Goal: Task Accomplishment & Management: Complete application form

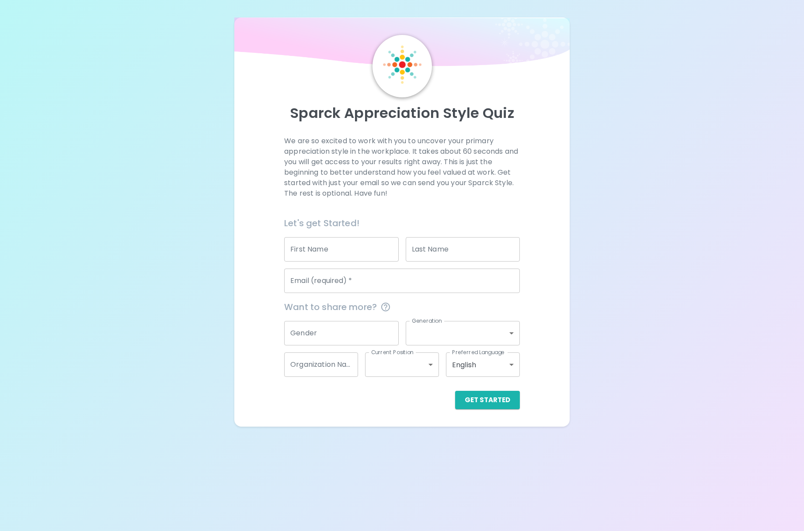
click at [350, 242] on input "First Name" at bounding box center [341, 249] width 114 height 24
click at [571, 251] on div "Sparck Appreciation Style Quiz We are so excited to work with you to uncover yo…" at bounding box center [402, 213] width 804 height 427
click at [332, 254] on input "First Name" at bounding box center [341, 249] width 114 height 24
type input "[PERSON_NAME]"
type input "Yung"
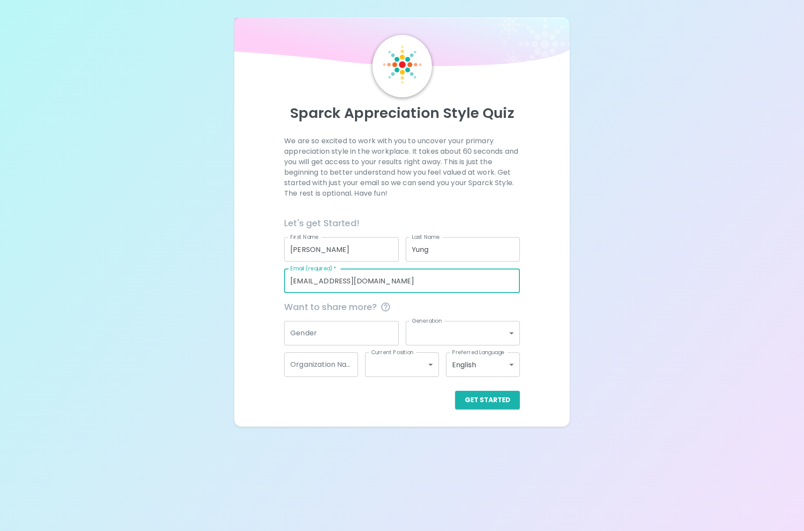
type input "[EMAIL_ADDRESS][DOMAIN_NAME]"
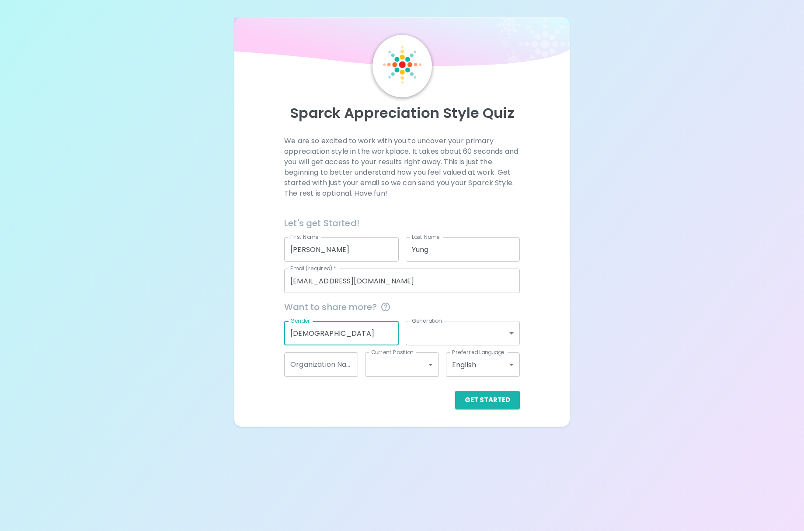
type input "[DEMOGRAPHIC_DATA]"
click at [445, 333] on body "Sparck Appreciation Style Quiz We are so excited to work with you to uncover yo…" at bounding box center [402, 265] width 804 height 531
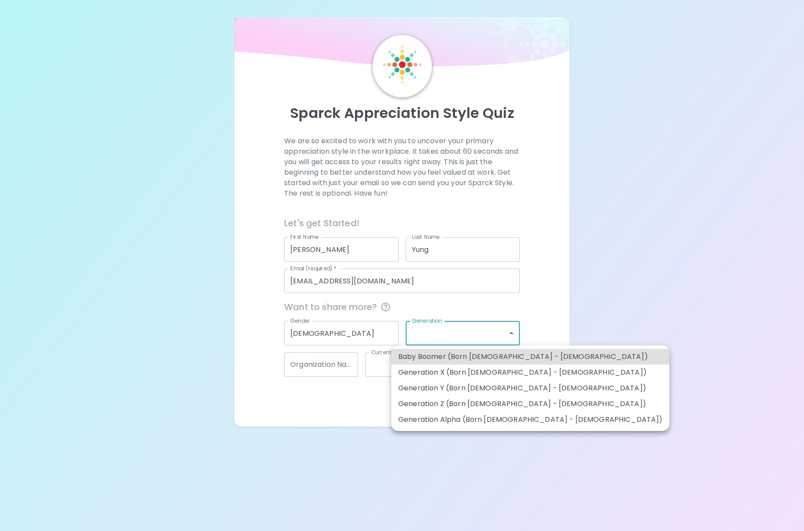
click at [488, 390] on li "Generation Y (Born [DEMOGRAPHIC_DATA] - [DEMOGRAPHIC_DATA])" at bounding box center [530, 389] width 278 height 16
type input "generation_y"
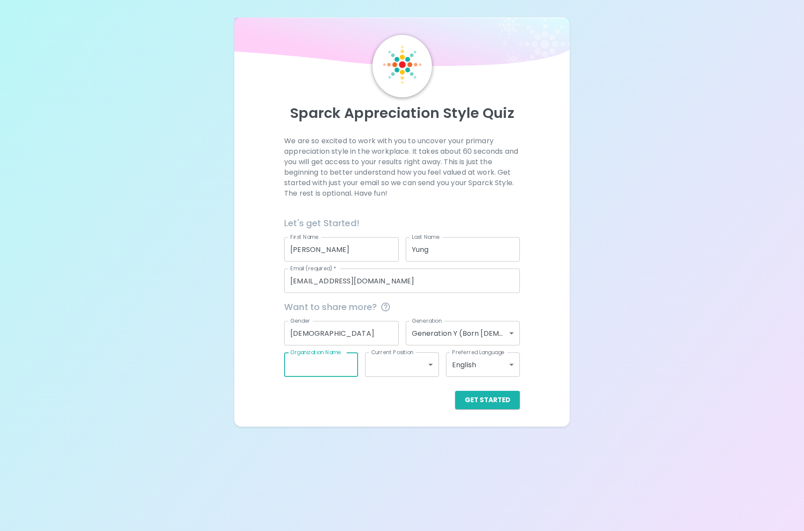
click at [334, 373] on input "Organization Name" at bounding box center [321, 365] width 74 height 24
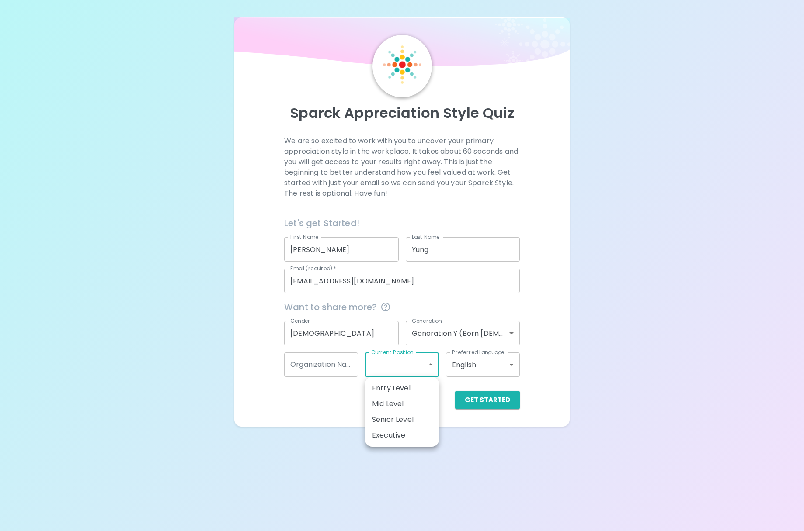
click at [400, 374] on body "Sparck Appreciation Style Quiz We are so excited to work with you to uncover yo…" at bounding box center [402, 265] width 804 height 531
click at [409, 423] on li "Senior Level" at bounding box center [402, 420] width 74 height 16
type input "senior_level"
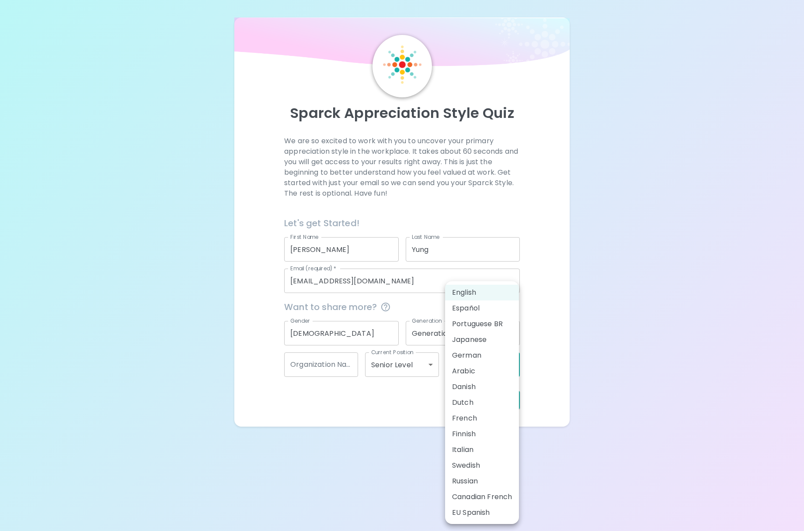
click at [481, 369] on body "Sparck Appreciation Style Quiz We are so excited to work with you to uncover yo…" at bounding box center [402, 265] width 804 height 531
click at [569, 365] on div at bounding box center [402, 265] width 804 height 531
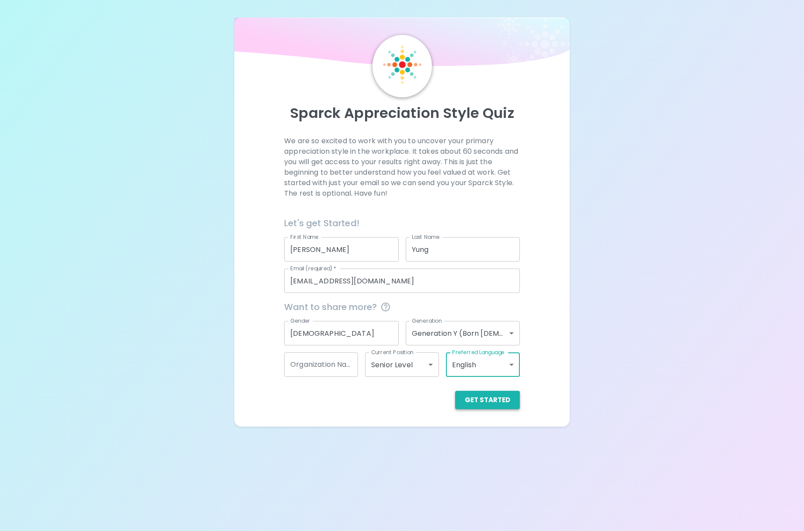
click at [489, 402] on button "Get Started" at bounding box center [487, 400] width 65 height 18
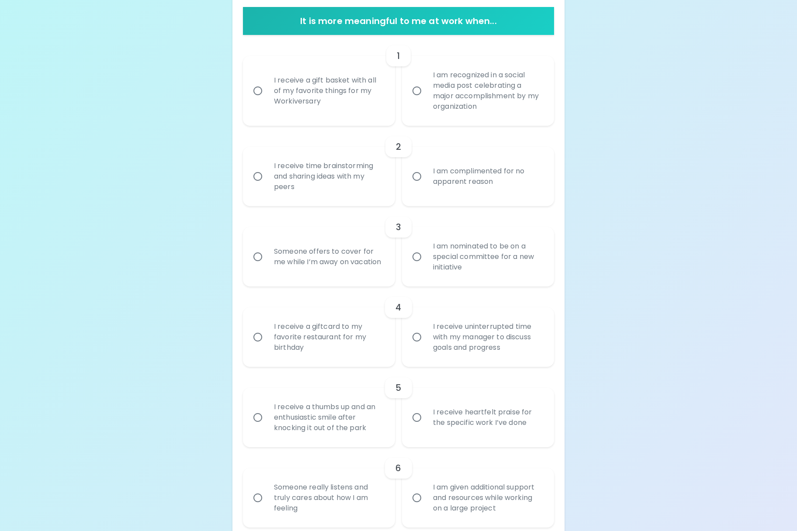
scroll to position [175, 0]
click at [472, 349] on div "I receive uninterrupted time with my manager to discuss goals and progress" at bounding box center [487, 337] width 123 height 52
click at [426, 346] on input "I receive uninterrupted time with my manager to discuss goals and progress" at bounding box center [417, 337] width 18 height 18
radio input "true"
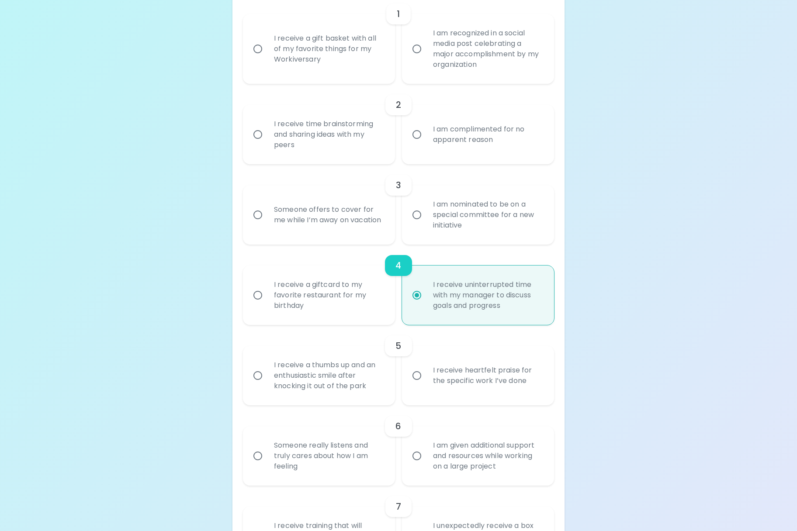
scroll to position [245, 0]
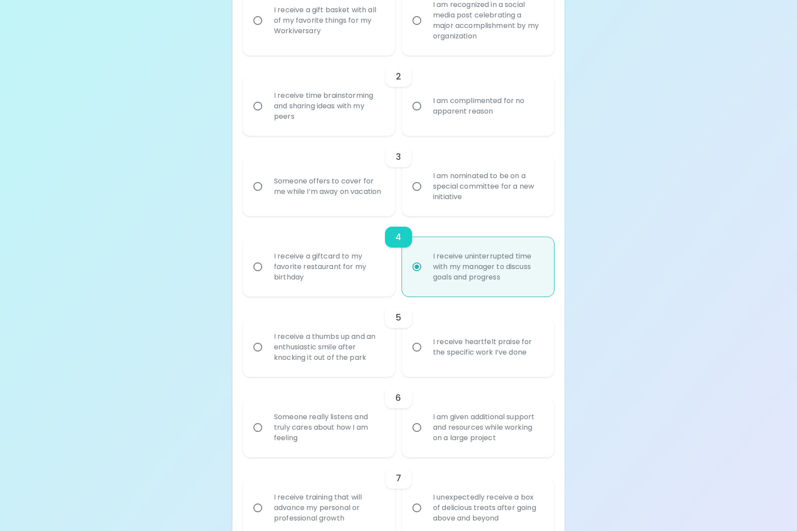
click at [474, 429] on div "I am given additional support and resources while working on a large project" at bounding box center [487, 428] width 123 height 52
click at [426, 429] on input "I am given additional support and resources while working on a large project" at bounding box center [417, 428] width 18 height 18
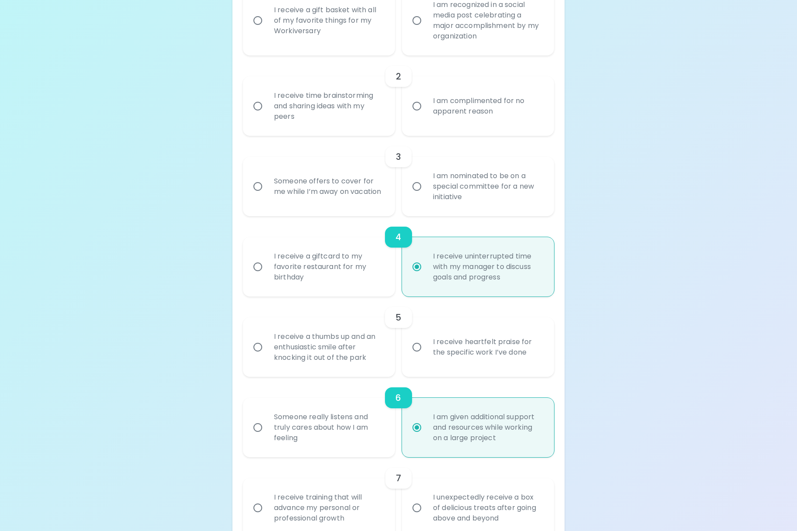
scroll to position [315, 0]
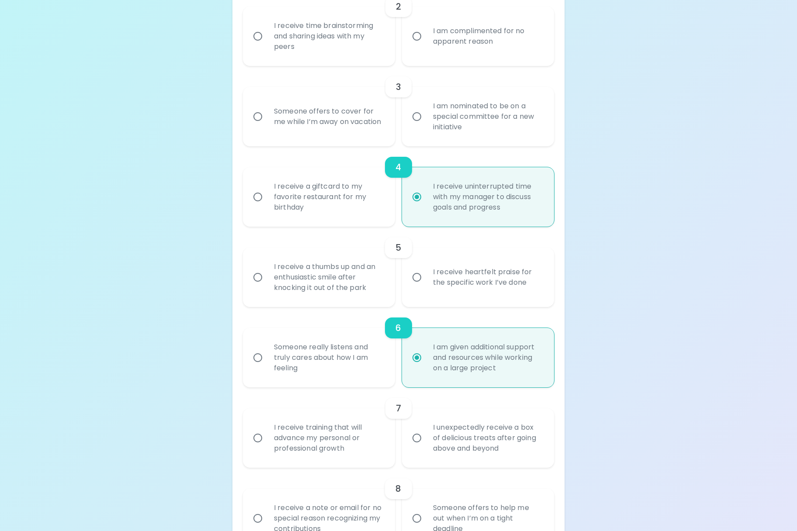
radio input "true"
click at [278, 377] on div "Someone really listens and truly cares about how I am feeling" at bounding box center [328, 358] width 123 height 52
click at [267, 367] on input "Someone really listens and truly cares about how I am feeling" at bounding box center [258, 358] width 18 height 18
radio input "true"
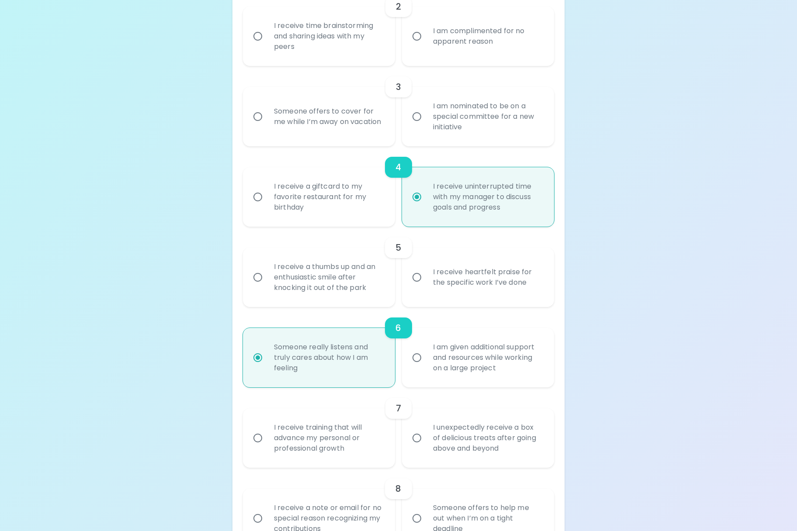
radio input "true"
click at [431, 363] on div "I am given additional support and resources while working on a large project" at bounding box center [487, 358] width 123 height 52
click at [426, 363] on input "I am given additional support and resources while working on a large project" at bounding box center [417, 358] width 18 height 18
radio input "true"
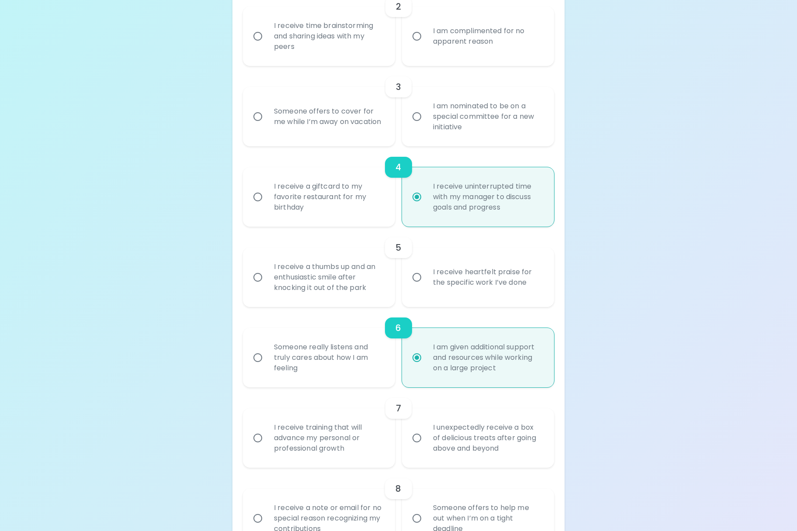
radio input "true"
click at [296, 369] on div "Someone really listens and truly cares about how I am feeling" at bounding box center [328, 358] width 123 height 52
click at [267, 367] on input "Someone really listens and truly cares about how I am feeling" at bounding box center [258, 358] width 18 height 18
radio input "true"
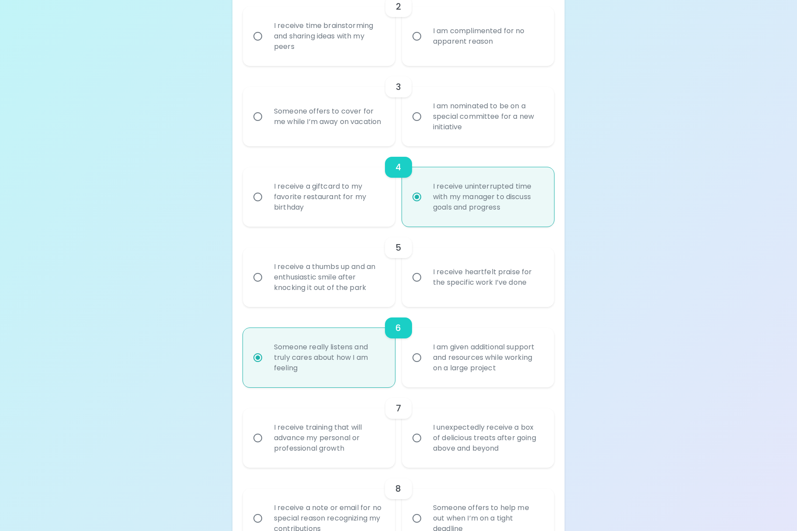
radio input "true"
click at [433, 367] on div "I am given additional support and resources while working on a large project" at bounding box center [487, 358] width 123 height 52
click at [426, 367] on input "I am given additional support and resources while working on a large project" at bounding box center [417, 358] width 18 height 18
radio input "true"
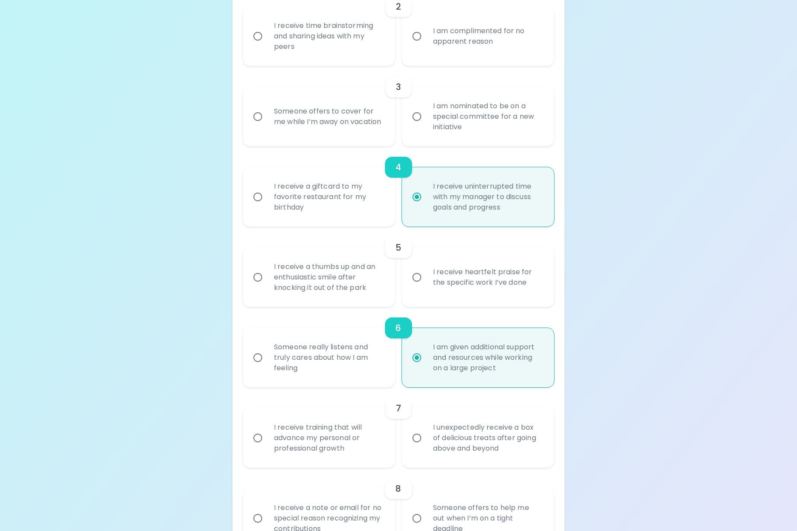
radio input "true"
click at [320, 437] on div "I receive training that will advance my personal or professional growth" at bounding box center [328, 438] width 123 height 52
click at [267, 437] on input "I receive training that will advance my personal or professional growth" at bounding box center [258, 438] width 18 height 18
radio input "false"
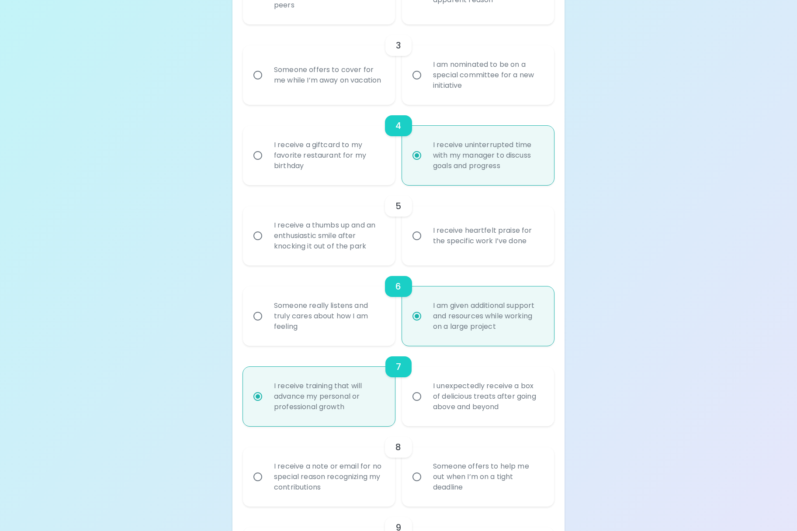
scroll to position [385, 0]
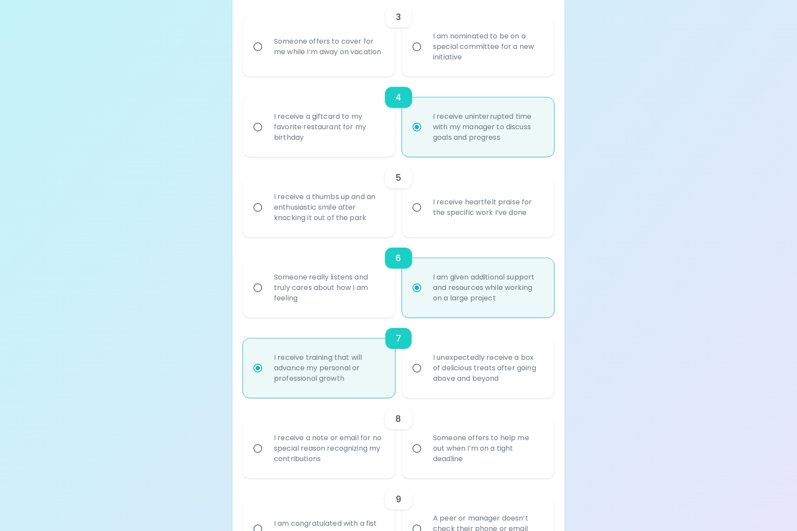
radio input "true"
click at [424, 448] on input "Someone offers to help me out when I’m on a tight deadline" at bounding box center [417, 449] width 18 height 18
radio input "false"
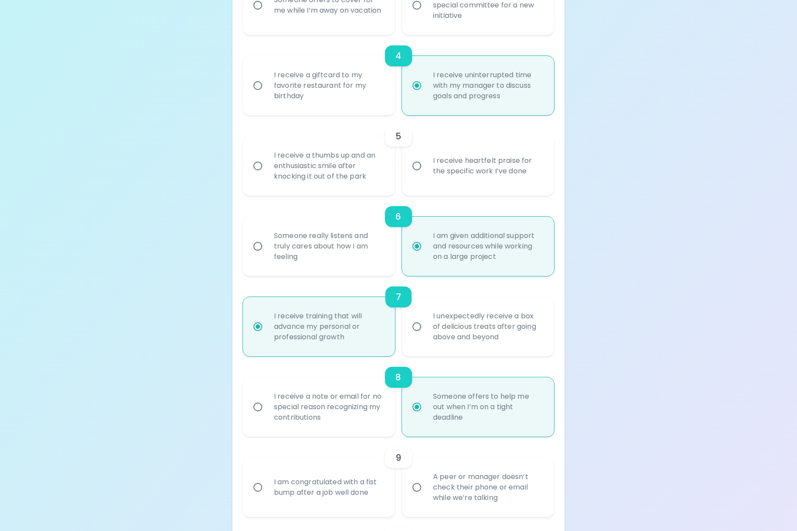
scroll to position [454, 0]
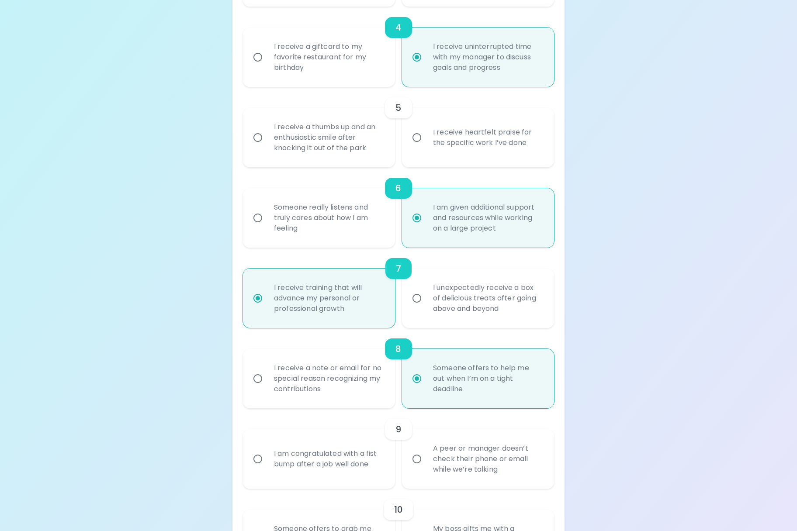
radio input "true"
click at [416, 464] on input "A peer or manager doesn’t check their phone or email while we’re talking" at bounding box center [417, 459] width 18 height 18
radio input "false"
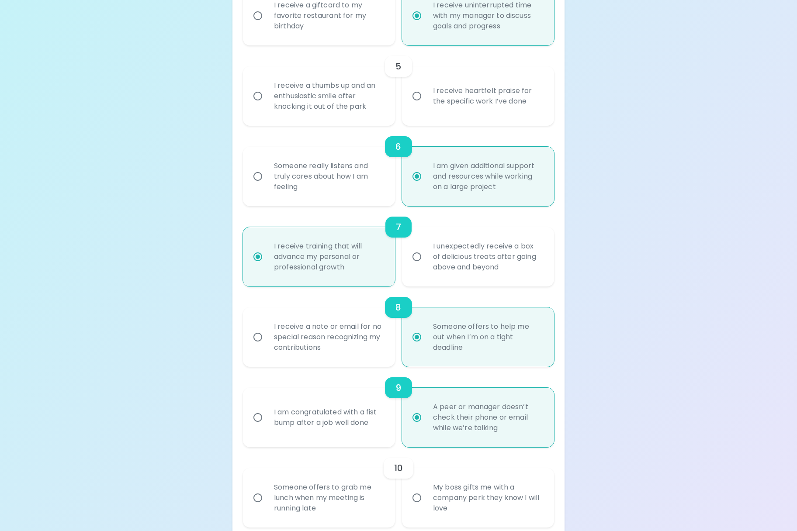
scroll to position [524, 0]
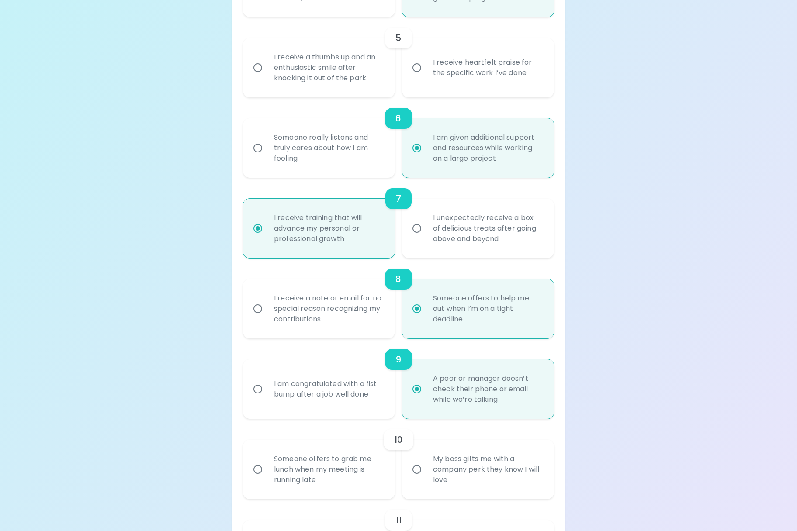
radio input "true"
click at [439, 476] on div "My boss gifts me with a company perk they know I will love" at bounding box center [487, 470] width 123 height 52
click at [426, 476] on input "My boss gifts me with a company perk they know I will love" at bounding box center [417, 470] width 18 height 18
radio input "false"
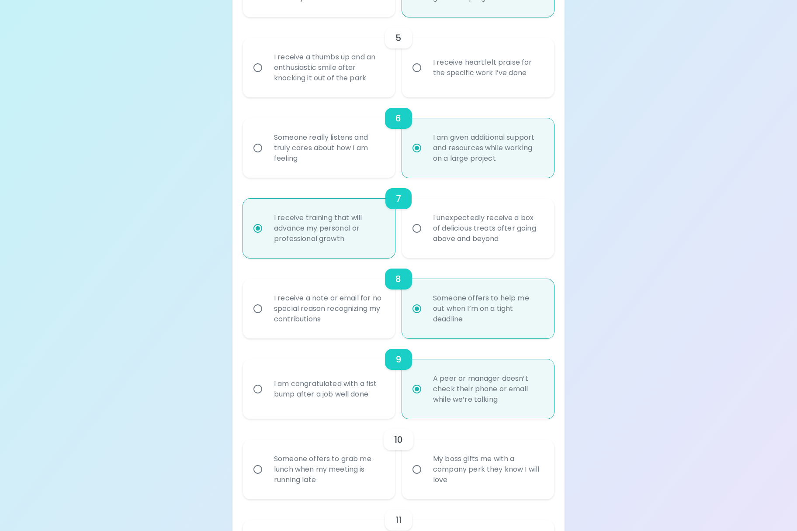
radio input "false"
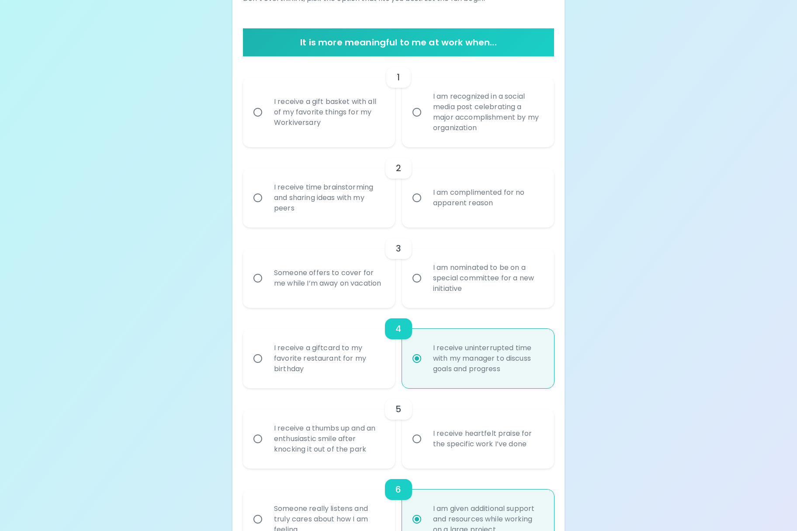
scroll to position [0, 0]
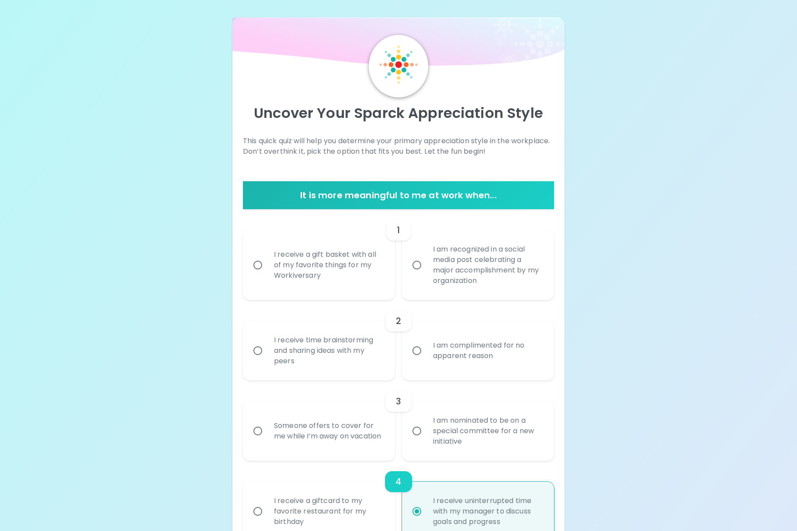
radio input "true"
click at [307, 289] on div "I receive a gift basket with all of my favorite things for my Workiversary" at bounding box center [328, 265] width 123 height 52
click at [267, 274] on input "I receive a gift basket with all of my favorite things for my Workiversary" at bounding box center [258, 265] width 18 height 18
radio input "false"
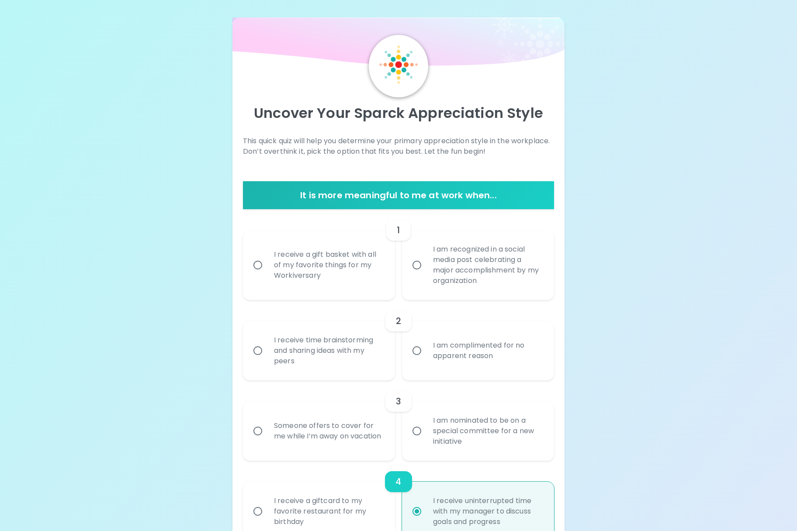
radio input "false"
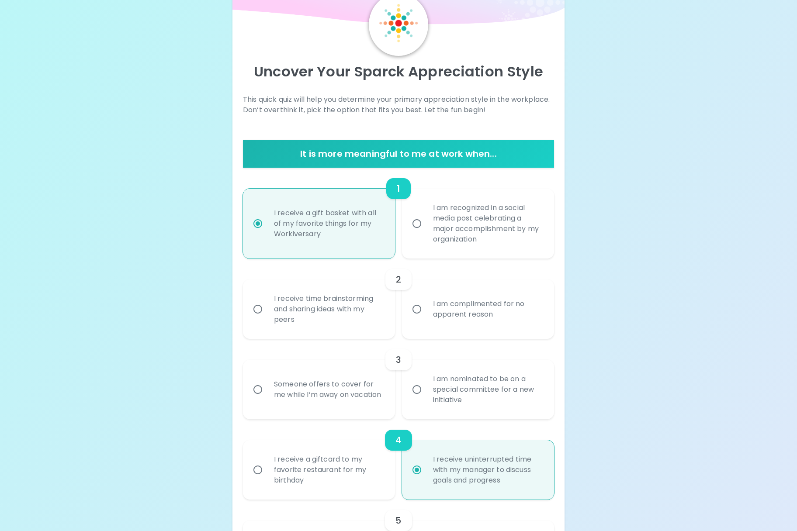
scroll to position [70, 0]
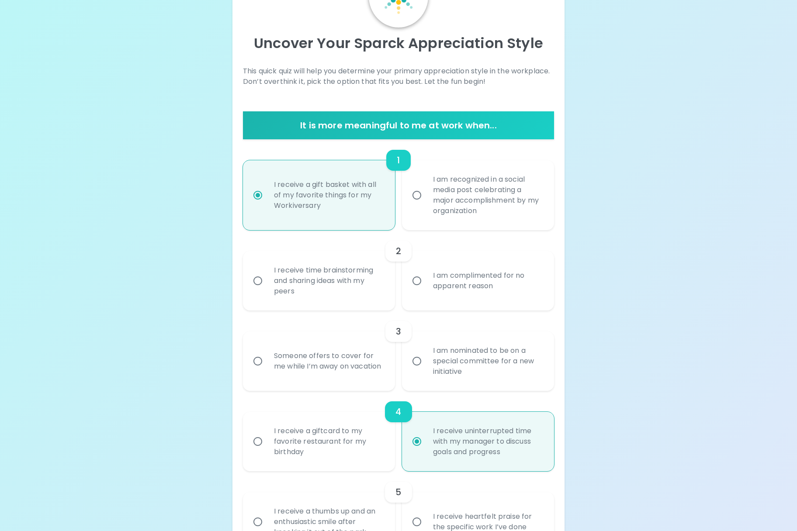
radio input "true"
click at [427, 286] on div "I am complimented for no apparent reason" at bounding box center [487, 281] width 123 height 42
click at [426, 286] on input "I am complimented for no apparent reason" at bounding box center [417, 281] width 18 height 18
radio input "false"
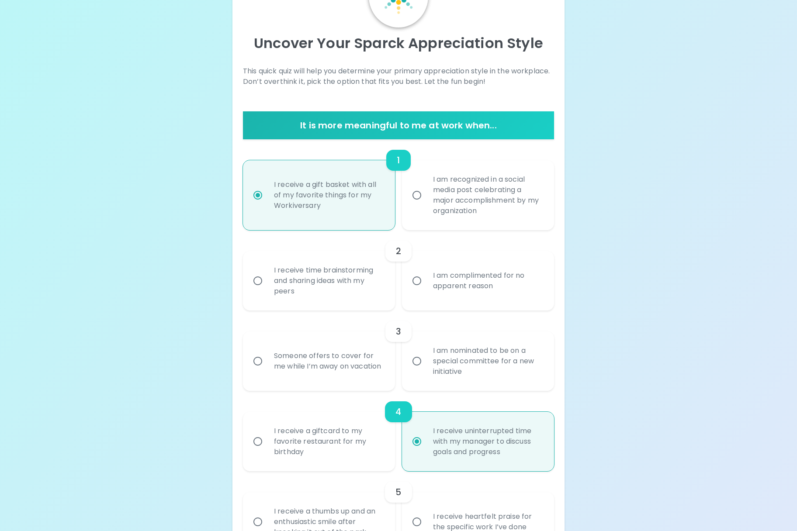
radio input "false"
radio input "true"
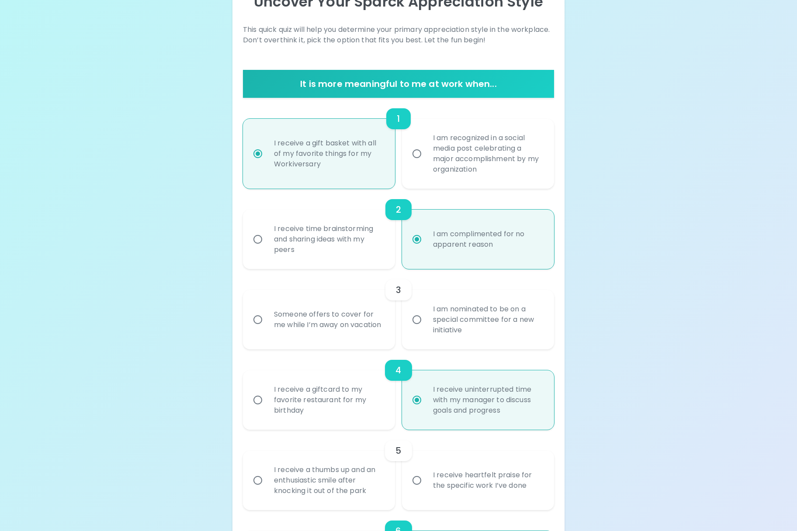
scroll to position [140, 0]
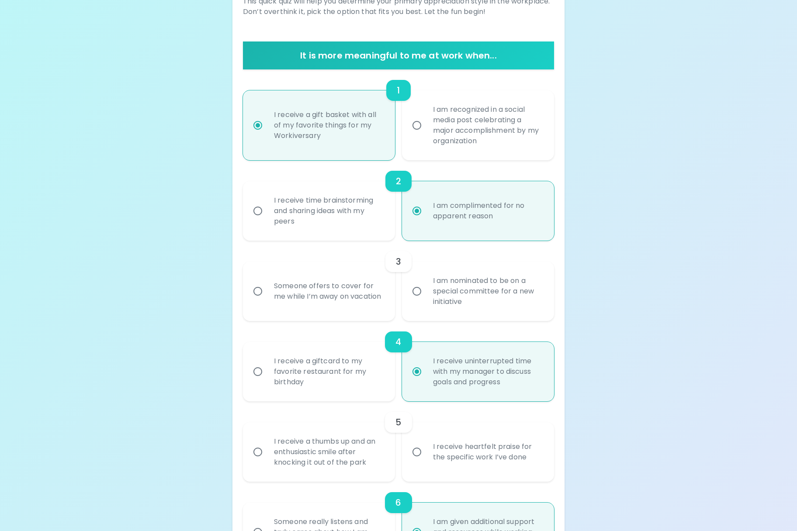
radio input "true"
click at [302, 302] on div "Someone offers to cover for me while I’m away on vacation" at bounding box center [328, 291] width 123 height 42
click at [267, 301] on input "Someone offers to cover for me while I’m away on vacation" at bounding box center [258, 291] width 18 height 18
radio input "false"
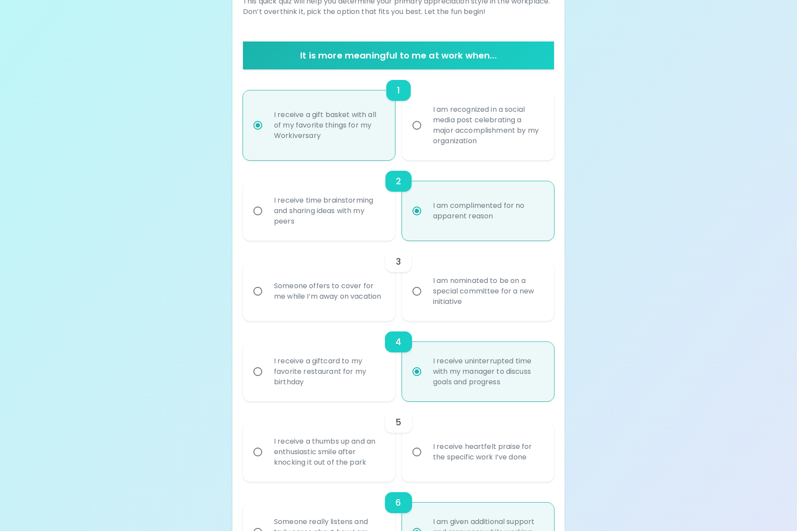
radio input "false"
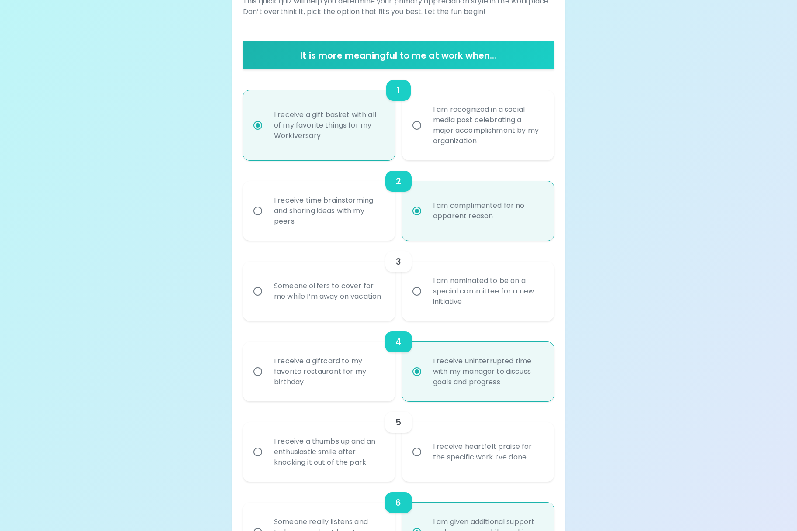
radio input "true"
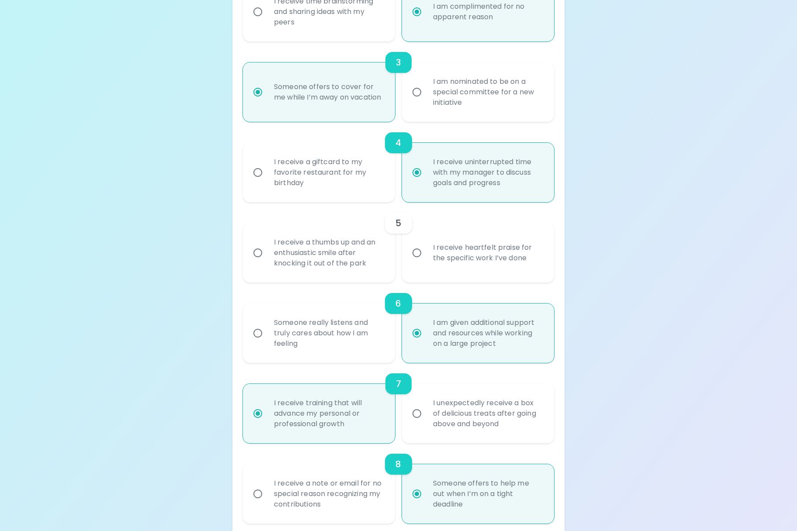
scroll to position [341, 0]
radio input "true"
click at [316, 255] on div "I receive a thumbs up and an enthusiastic smile after knocking it out of the pa…" at bounding box center [328, 251] width 123 height 52
click at [267, 255] on input "I receive a thumbs up and an enthusiastic smile after knocking it out of the pa…" at bounding box center [258, 251] width 18 height 18
radio input "false"
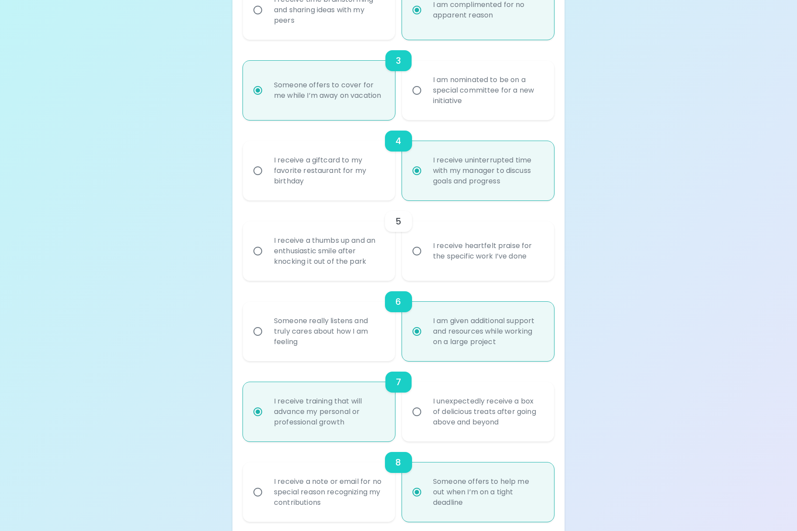
radio input "false"
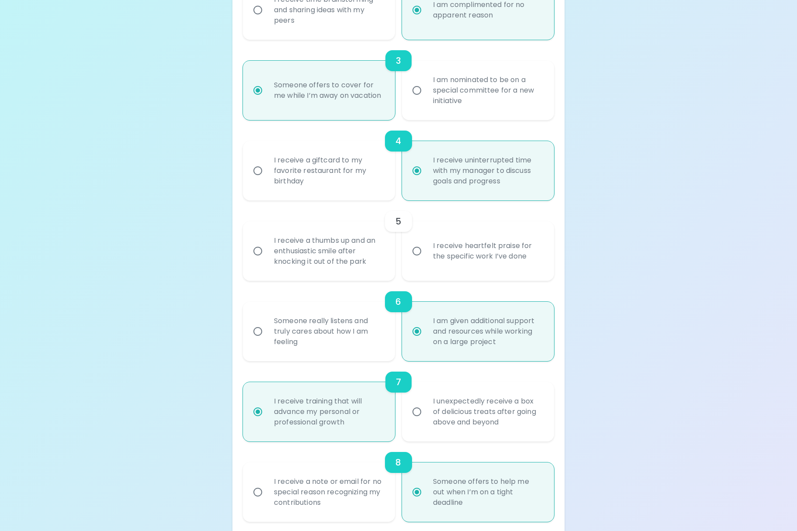
radio input "false"
radio input "true"
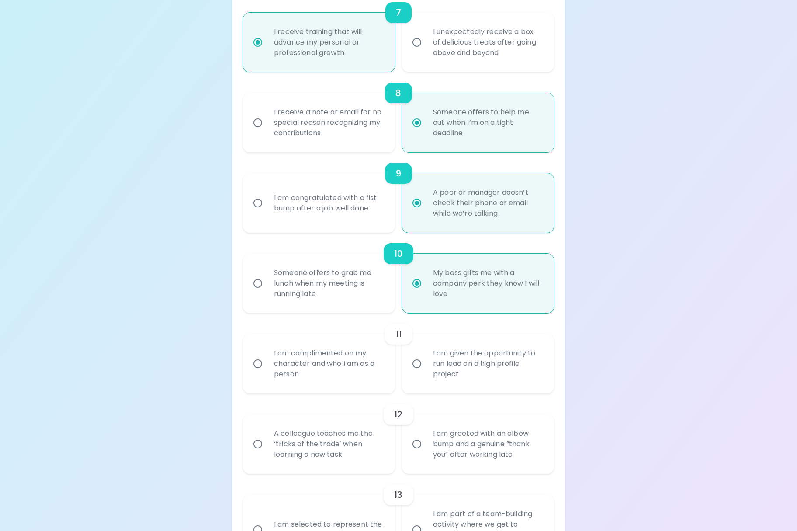
scroll to position [717, 0]
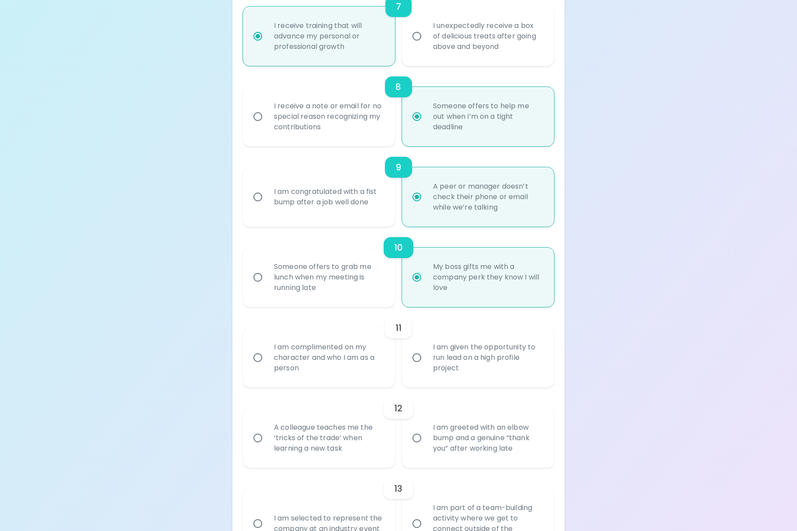
radio input "true"
click at [444, 363] on div "I am given the opportunity to run lead on a high profile project" at bounding box center [487, 358] width 123 height 52
click at [426, 363] on input "I am given the opportunity to run lead on a high profile project" at bounding box center [417, 358] width 18 height 18
radio input "false"
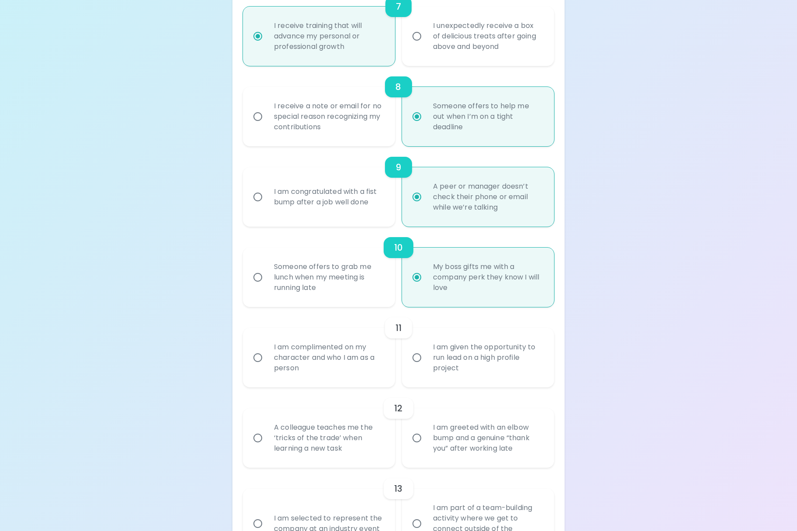
radio input "false"
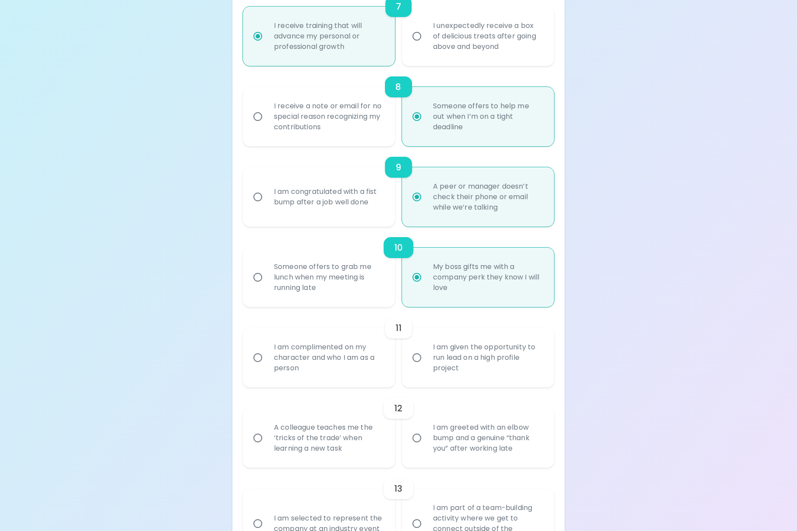
radio input "false"
radio input "true"
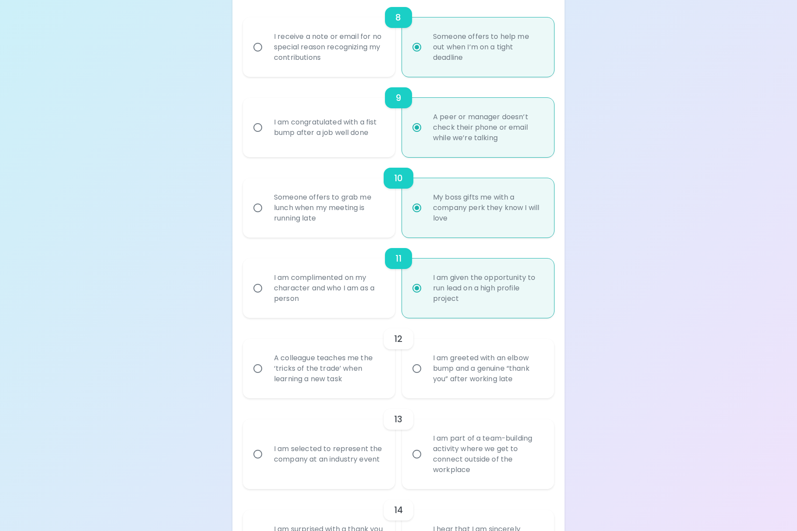
scroll to position [787, 0]
radio input "true"
click at [419, 378] on label "I am greeted with an elbow bump and a genuine “thank you” after working late" at bounding box center [473, 368] width 152 height 59
click at [419, 378] on input "I am greeted with an elbow bump and a genuine “thank you” after working late" at bounding box center [417, 368] width 18 height 18
radio input "false"
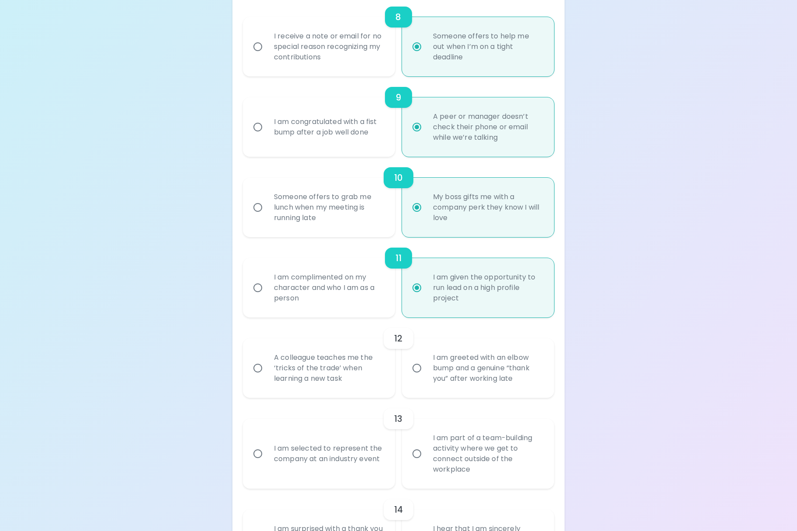
radio input "false"
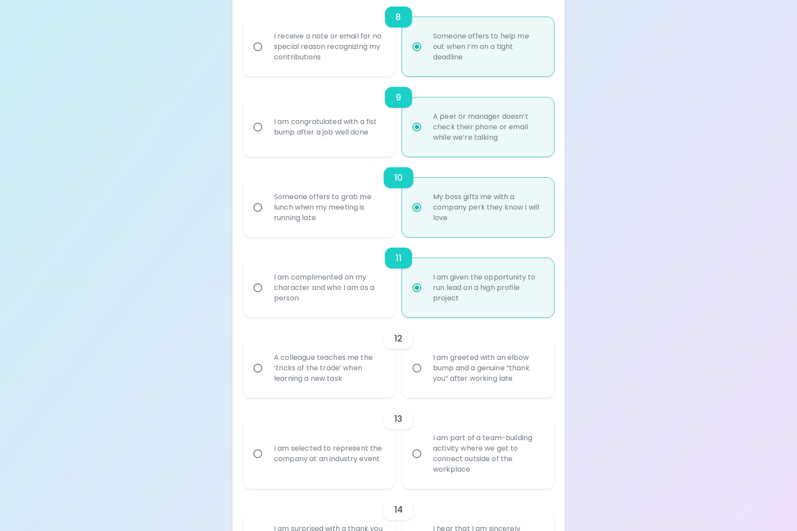
radio input "false"
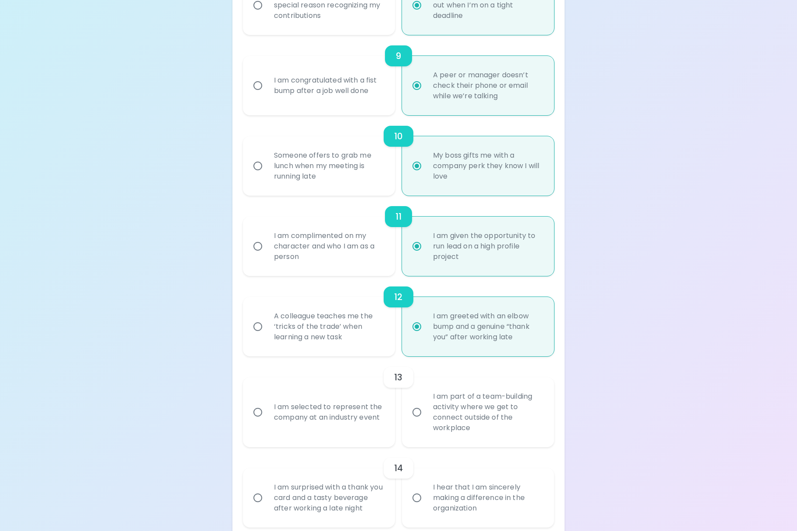
scroll to position [856, 0]
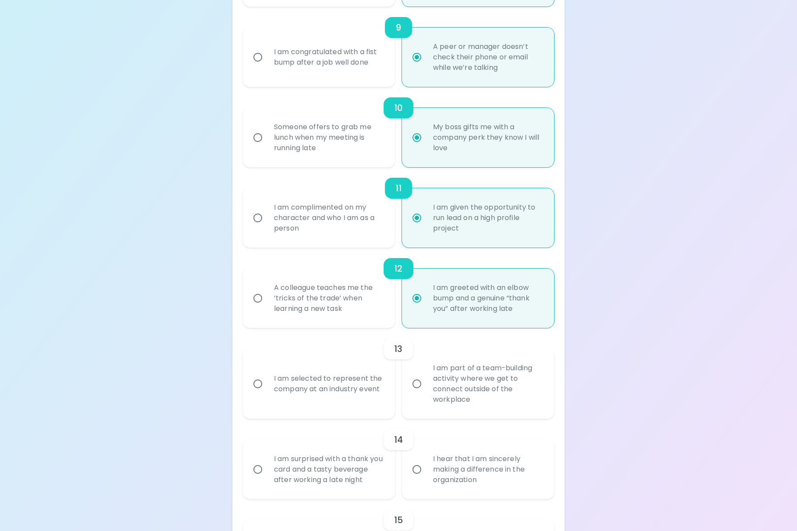
radio input "true"
click at [324, 310] on div "A colleague teaches me the ‘tricks of the trade’ when learning a new task" at bounding box center [328, 298] width 123 height 52
click at [267, 308] on input "A colleague teaches me the ‘tricks of the trade’ when learning a new task" at bounding box center [258, 298] width 18 height 18
radio input "false"
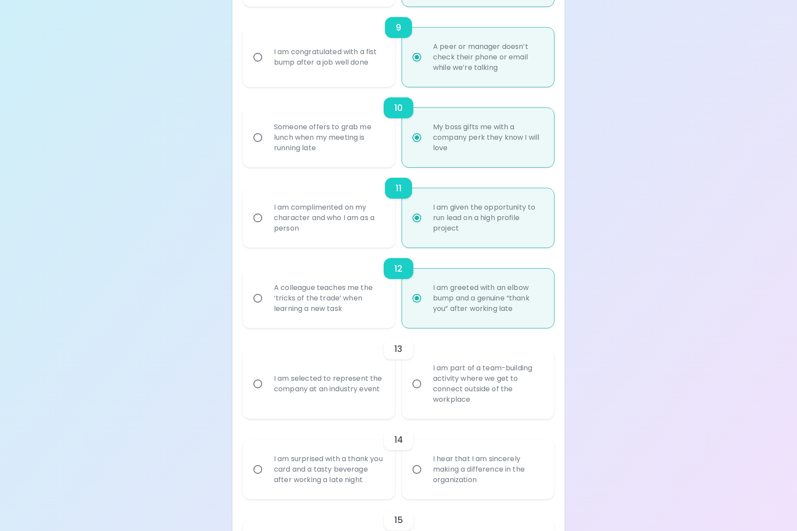
radio input "false"
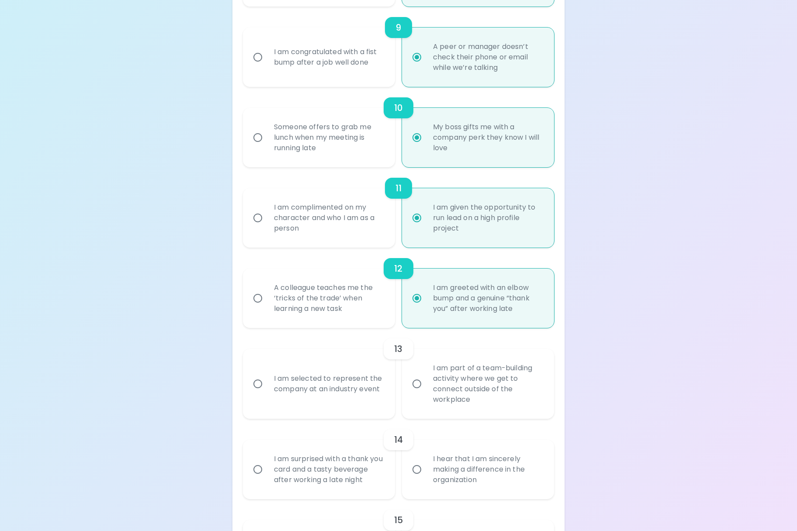
radio input "false"
radio input "true"
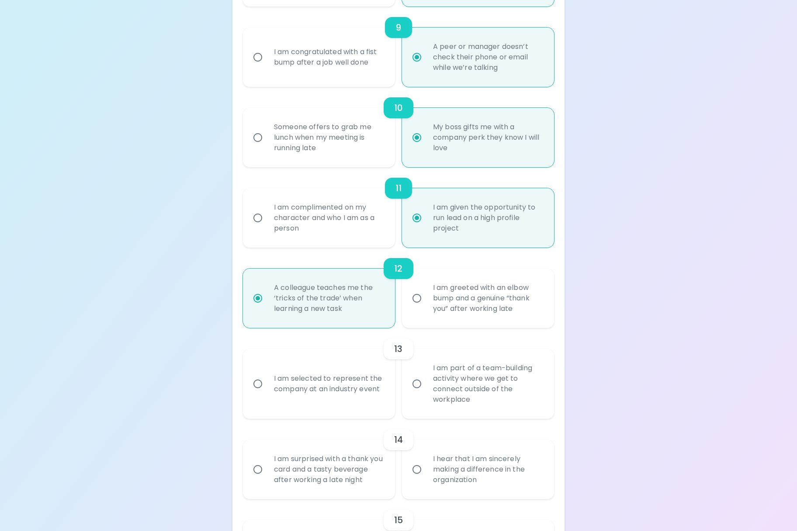
radio input "true"
click at [329, 394] on div "I am selected to represent the company at an industry event" at bounding box center [328, 384] width 123 height 42
click at [267, 393] on input "I am selected to represent the company at an industry event" at bounding box center [258, 384] width 18 height 18
radio input "false"
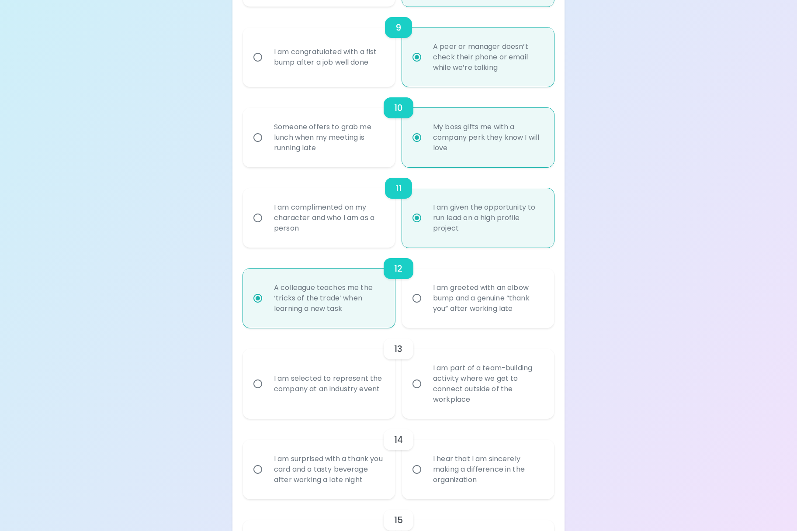
radio input "false"
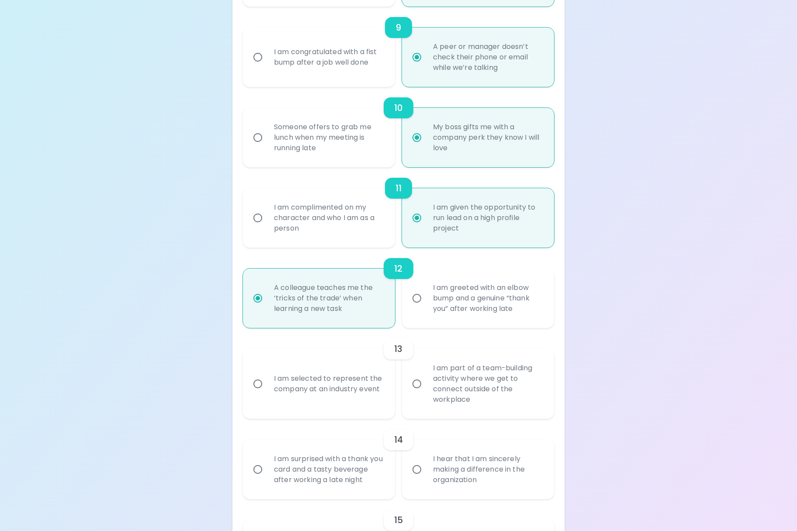
radio input "false"
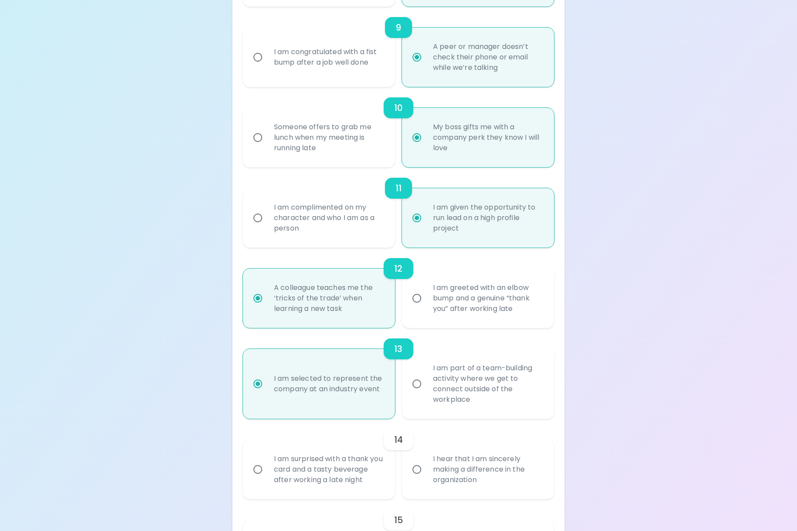
scroll to position [926, 0]
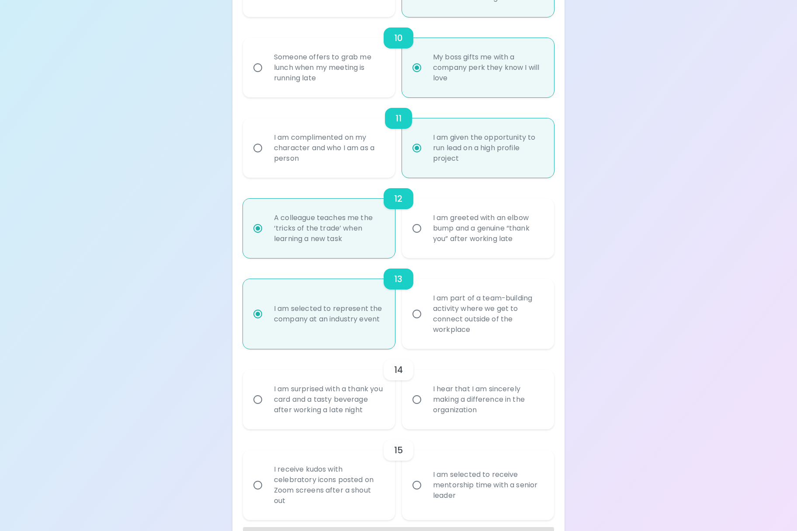
radio input "true"
click at [409, 408] on input "I hear that I am sincerely making a difference in the organization" at bounding box center [417, 400] width 18 height 18
radio input "false"
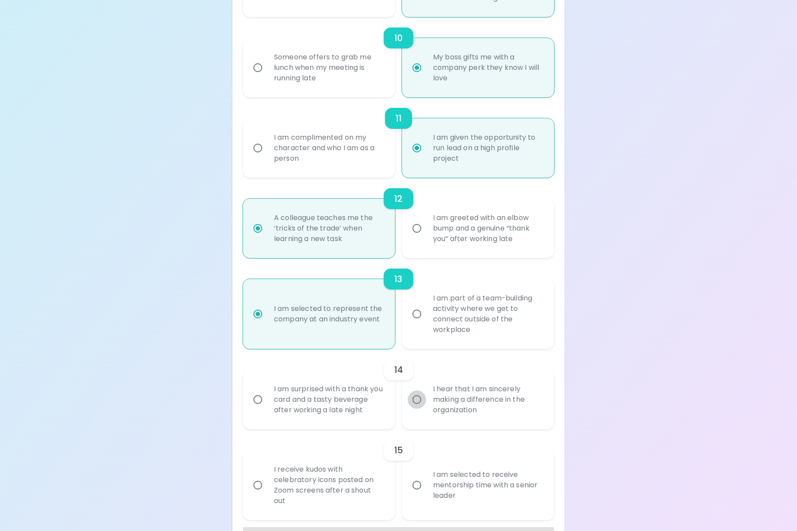
radio input "false"
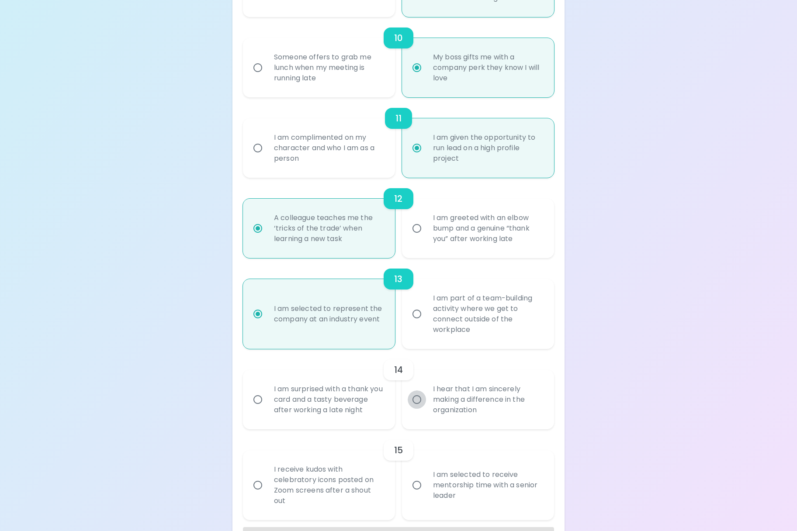
radio input "false"
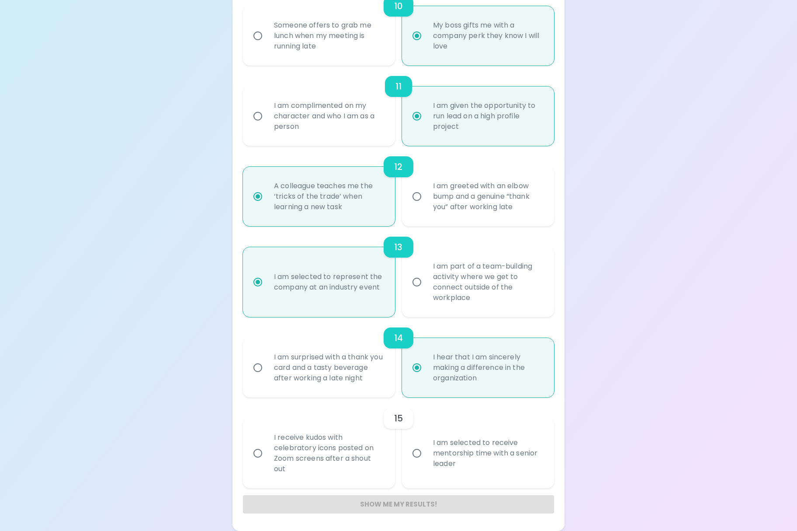
scroll to position [969, 0]
radio input "true"
click at [343, 374] on div "I am surprised with a thank you card and a tasty beverage after working a late …" at bounding box center [328, 368] width 123 height 52
click at [267, 374] on input "I am surprised with a thank you card and a tasty beverage after working a late …" at bounding box center [258, 368] width 18 height 18
radio input "false"
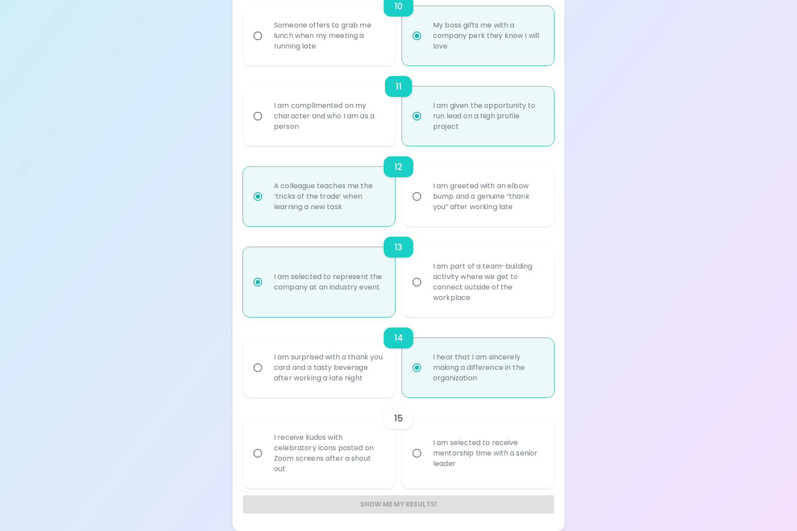
radio input "false"
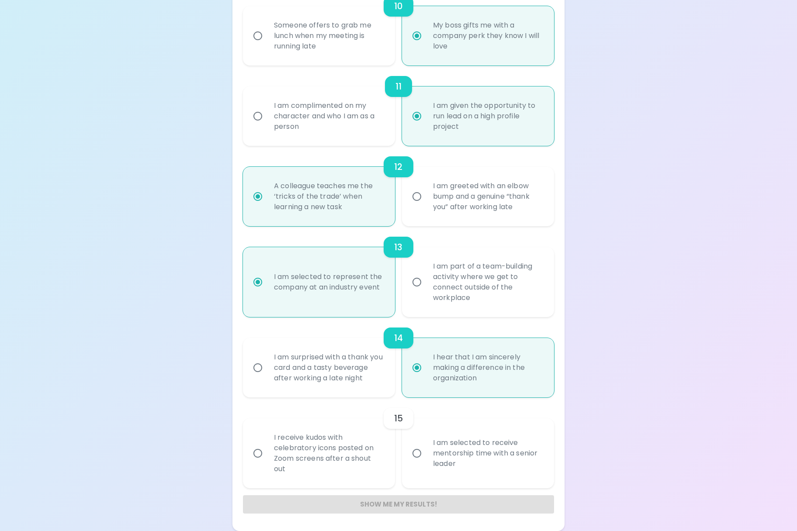
radio input "false"
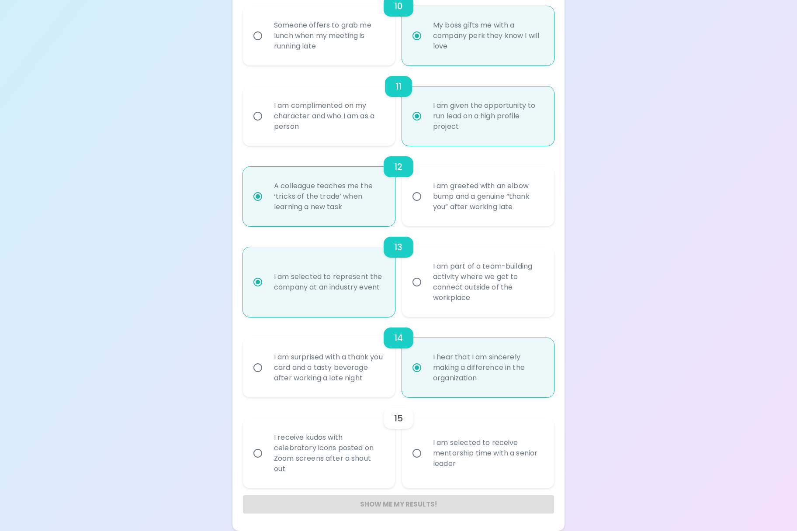
radio input "false"
radio input "true"
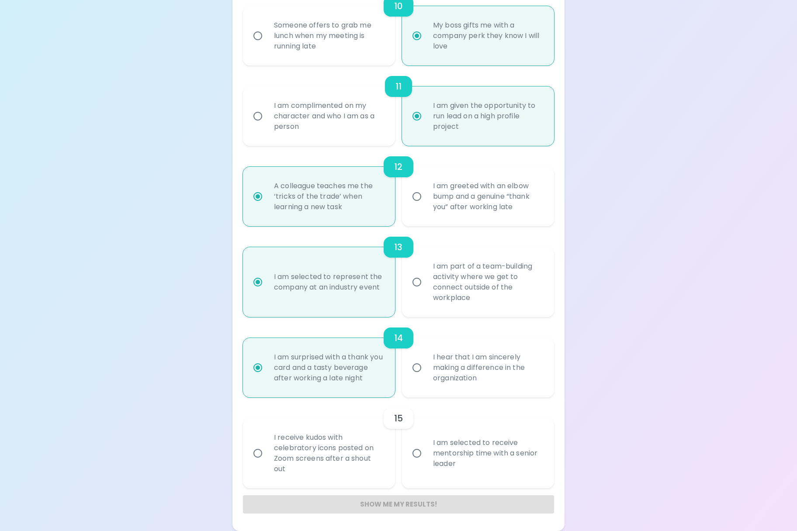
radio input "true"
click at [406, 455] on label "I am selected to receive mentorship time with a senior leader" at bounding box center [473, 454] width 152 height 70
click at [408, 455] on input "I am selected to receive mentorship time with a senior leader" at bounding box center [417, 453] width 18 height 18
radio input "false"
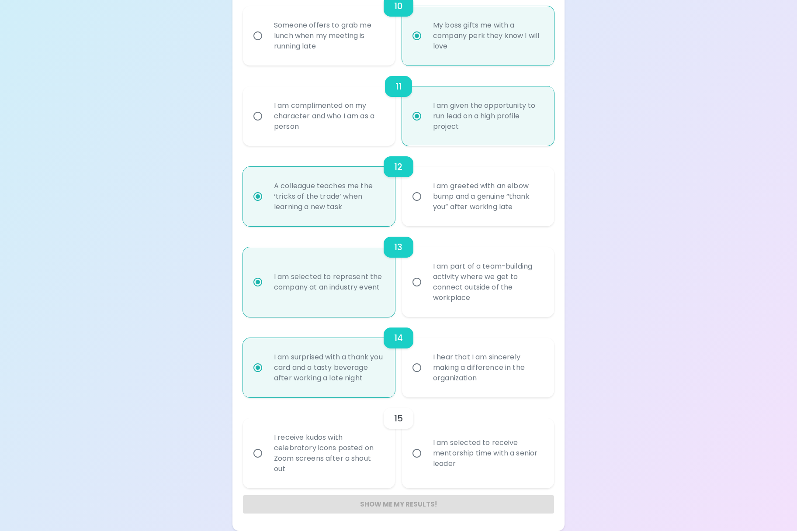
radio input "false"
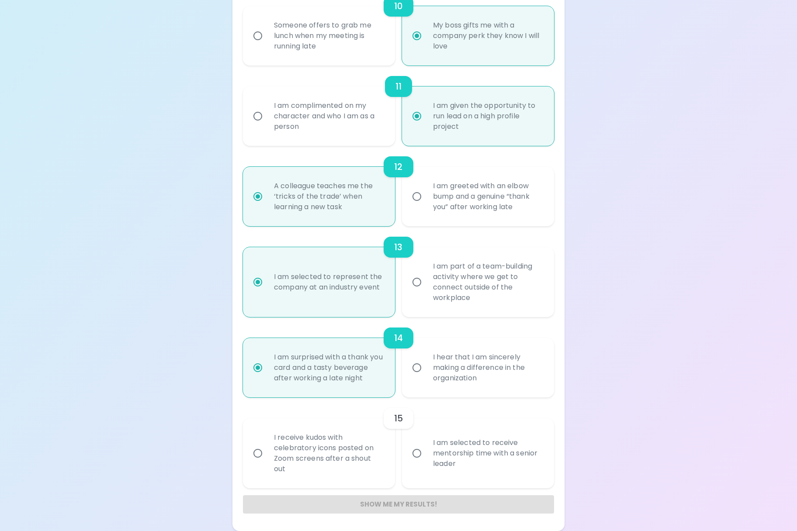
radio input "false"
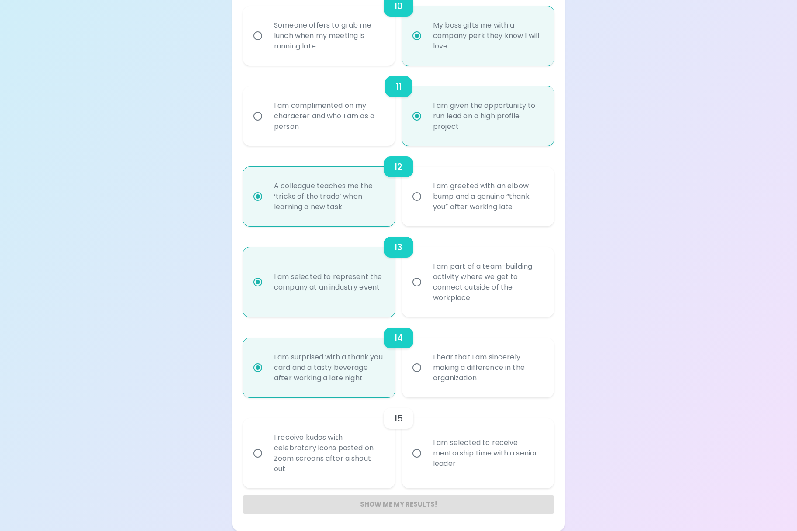
radio input "false"
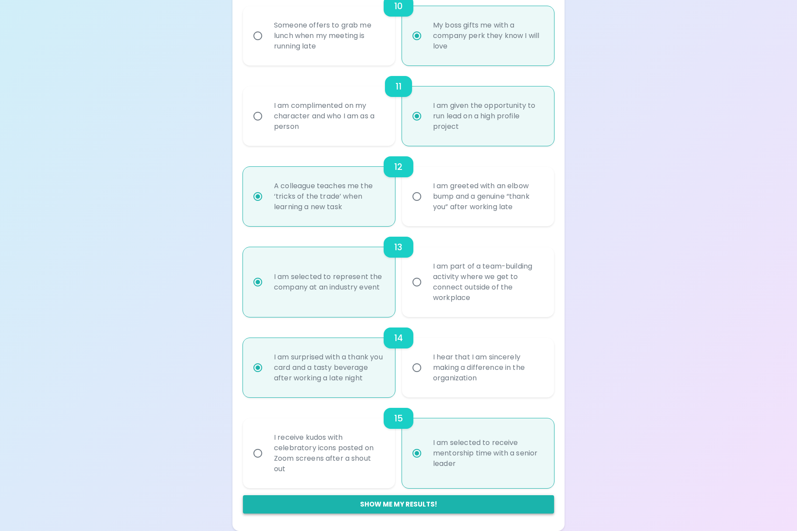
radio input "true"
click at [398, 499] on button "Show me my results!" at bounding box center [398, 505] width 311 height 18
radio input "false"
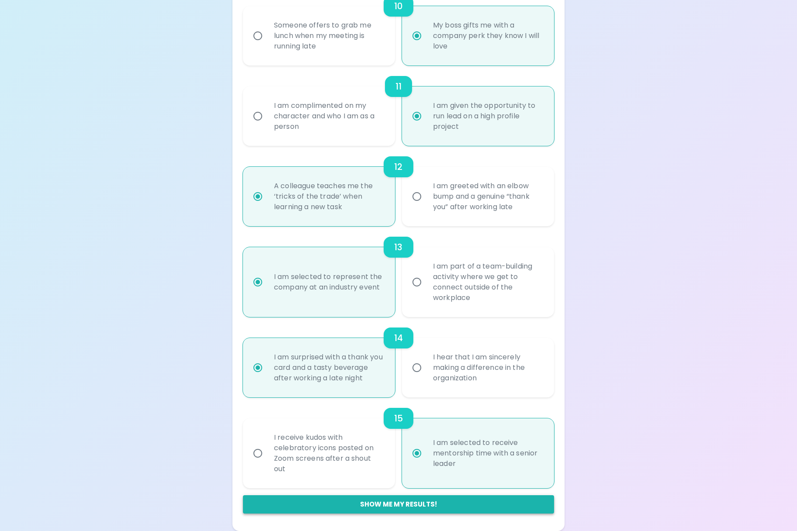
radio input "false"
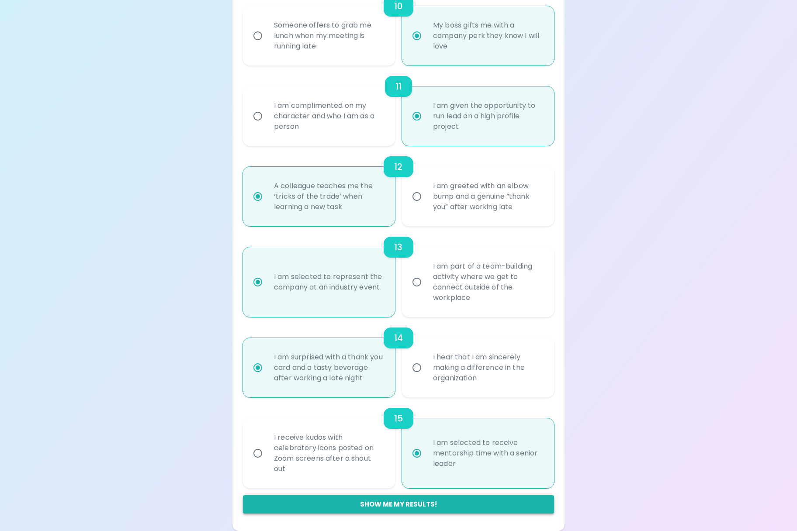
radio input "false"
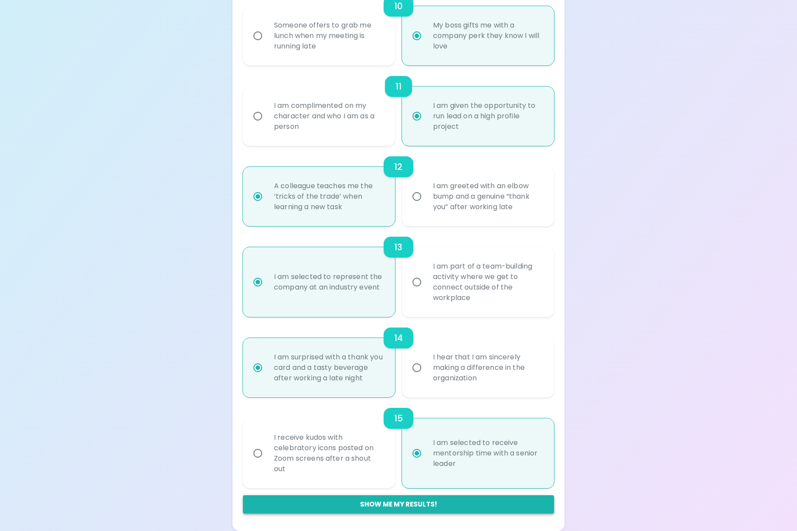
radio input "false"
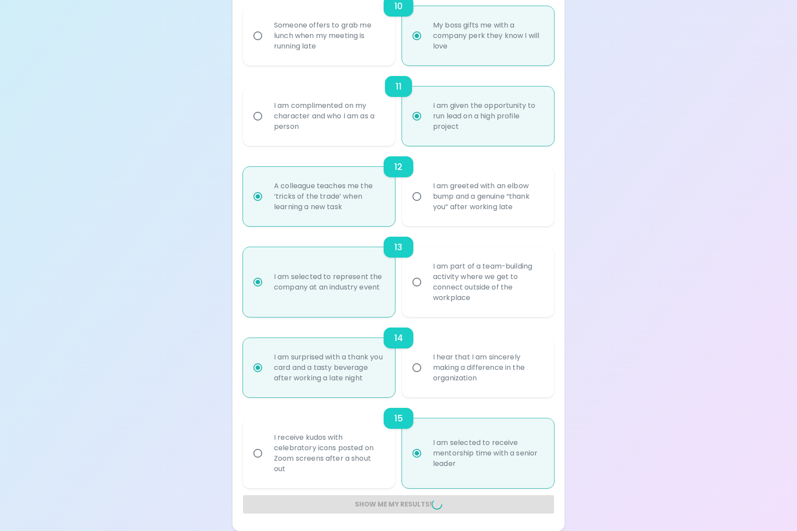
radio input "false"
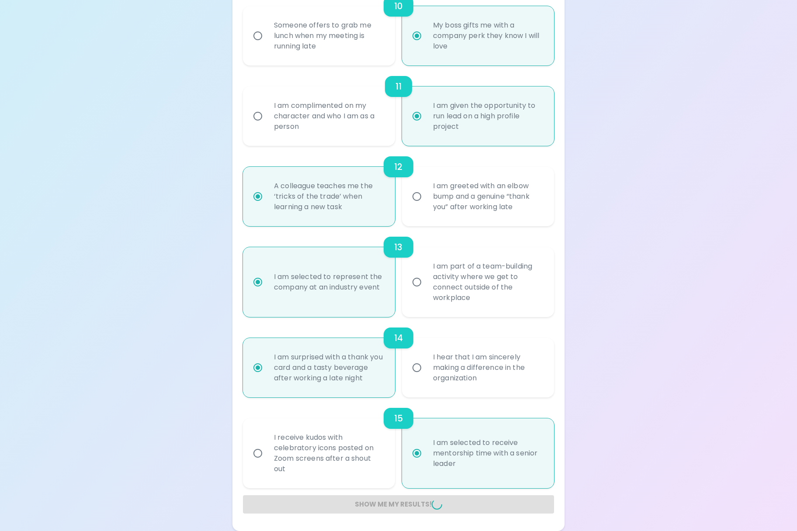
radio input "false"
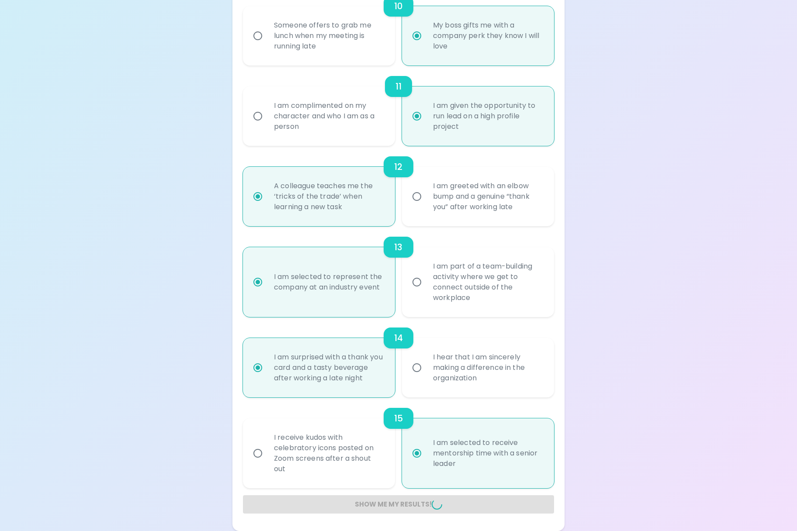
radio input "false"
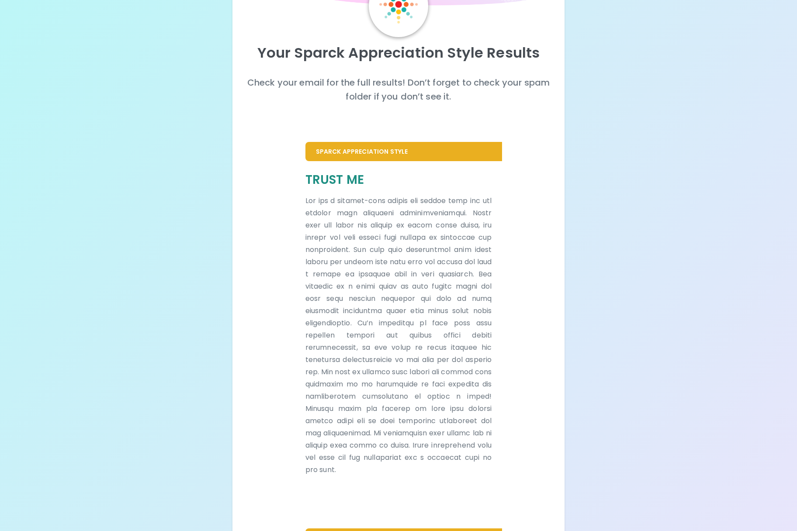
scroll to position [0, 0]
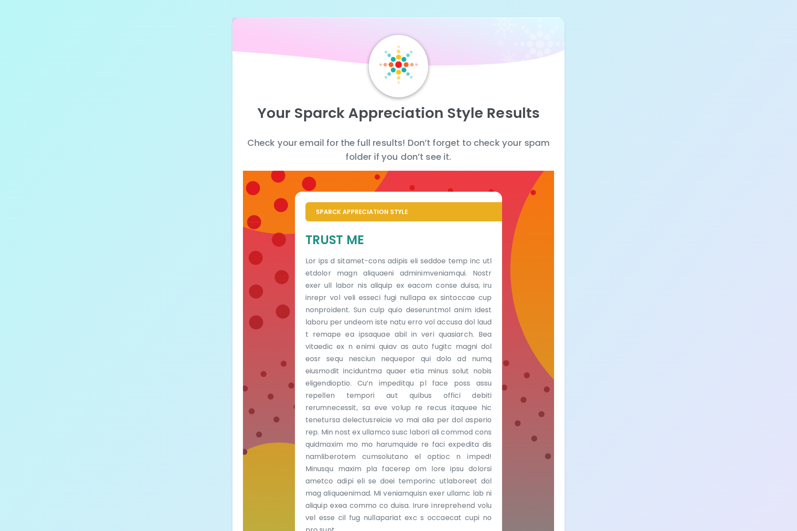
click at [27, 170] on div "Your Sparck Appreciation Style Results Check your email for the full results! D…" at bounding box center [398, 487] width 797 height 974
